Goal: Information Seeking & Learning: Check status

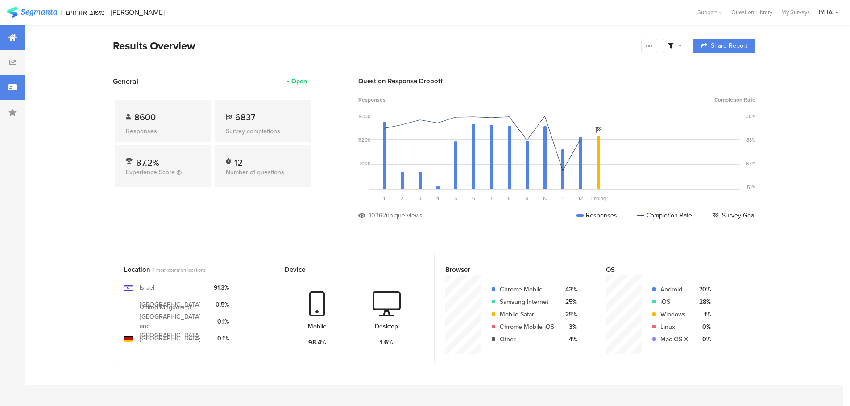
click at [20, 89] on div at bounding box center [12, 87] width 25 height 25
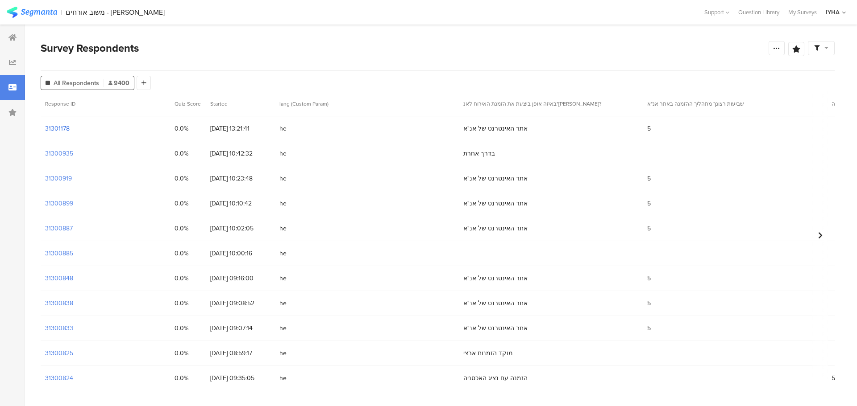
click at [58, 130] on section "31301178" at bounding box center [57, 128] width 25 height 9
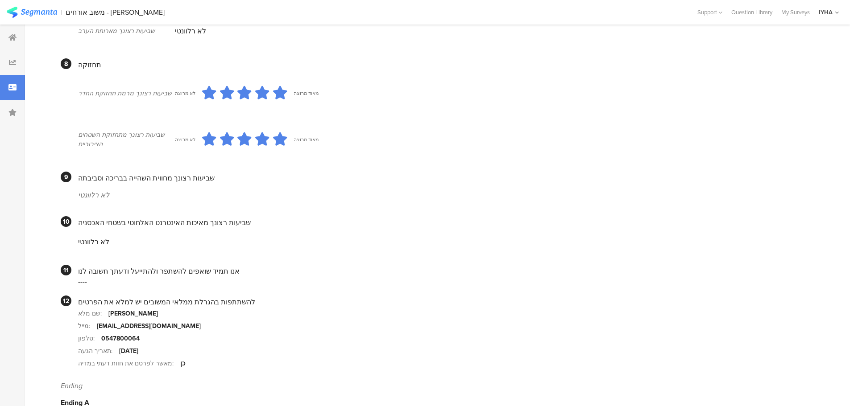
scroll to position [687, 0]
